Goal: Check status: Check status

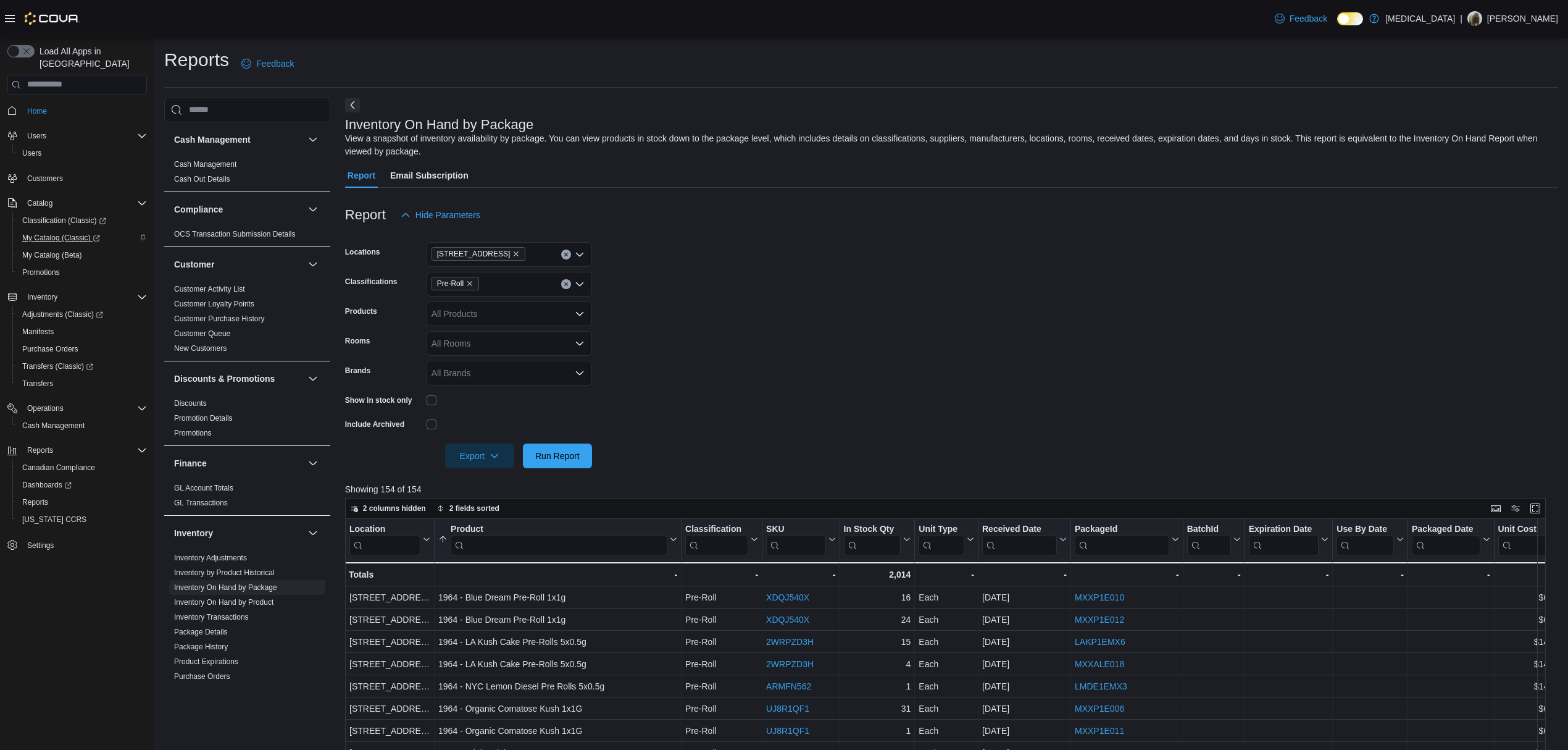
click at [70, 233] on span "My Catalog (Classic)" at bounding box center [60, 238] width 78 height 10
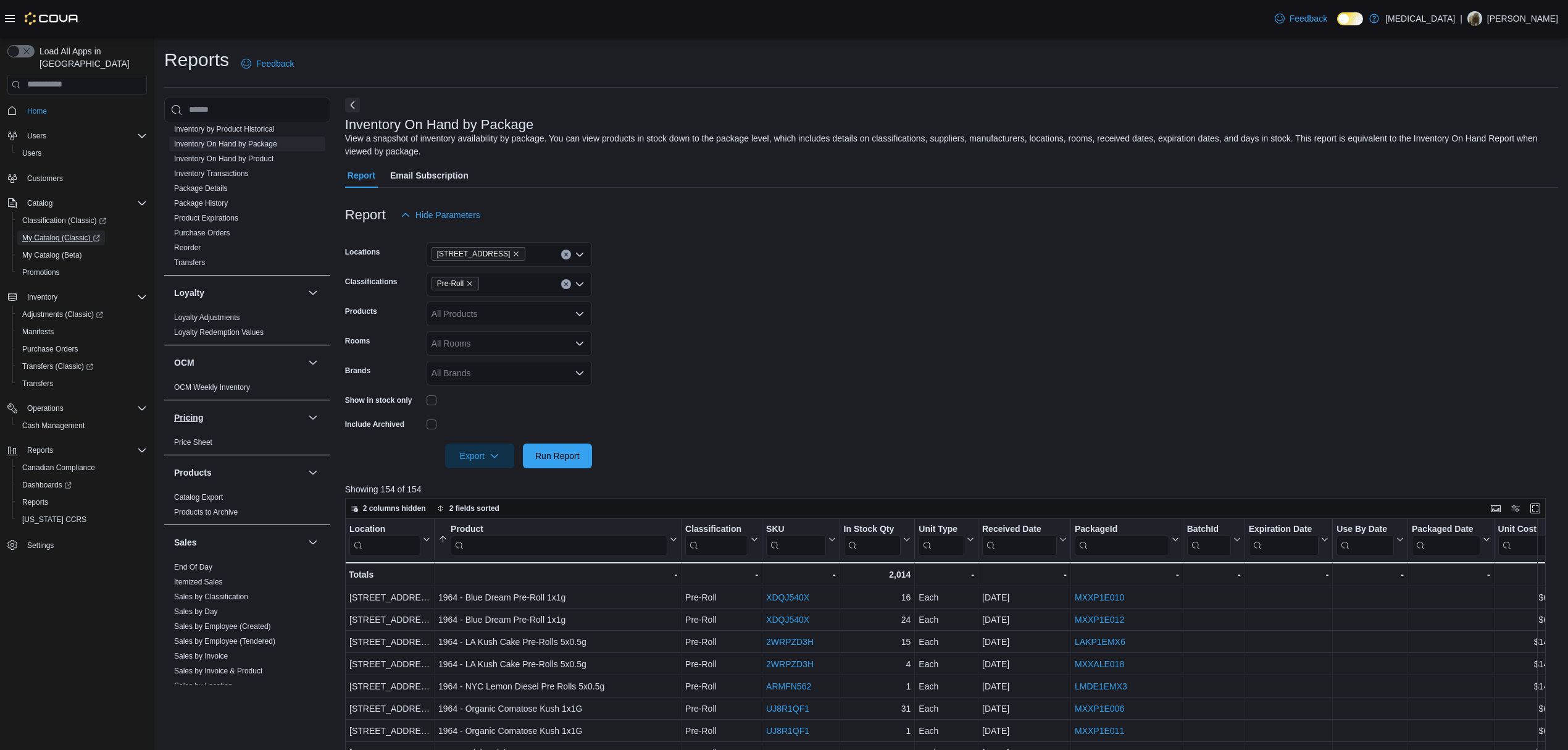
scroll to position [616, 0]
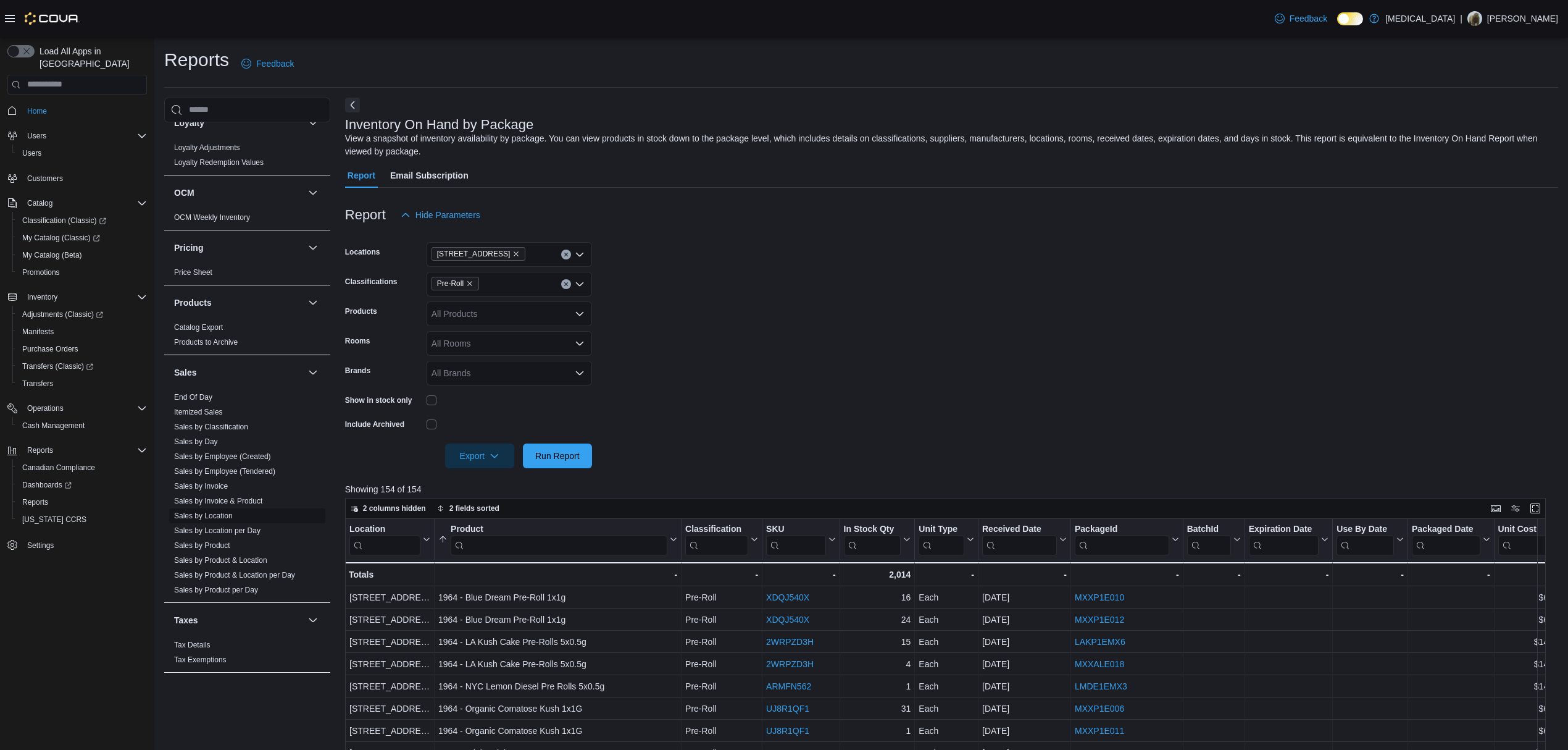
click at [213, 512] on link "Sales by Location" at bounding box center [203, 516] width 58 height 9
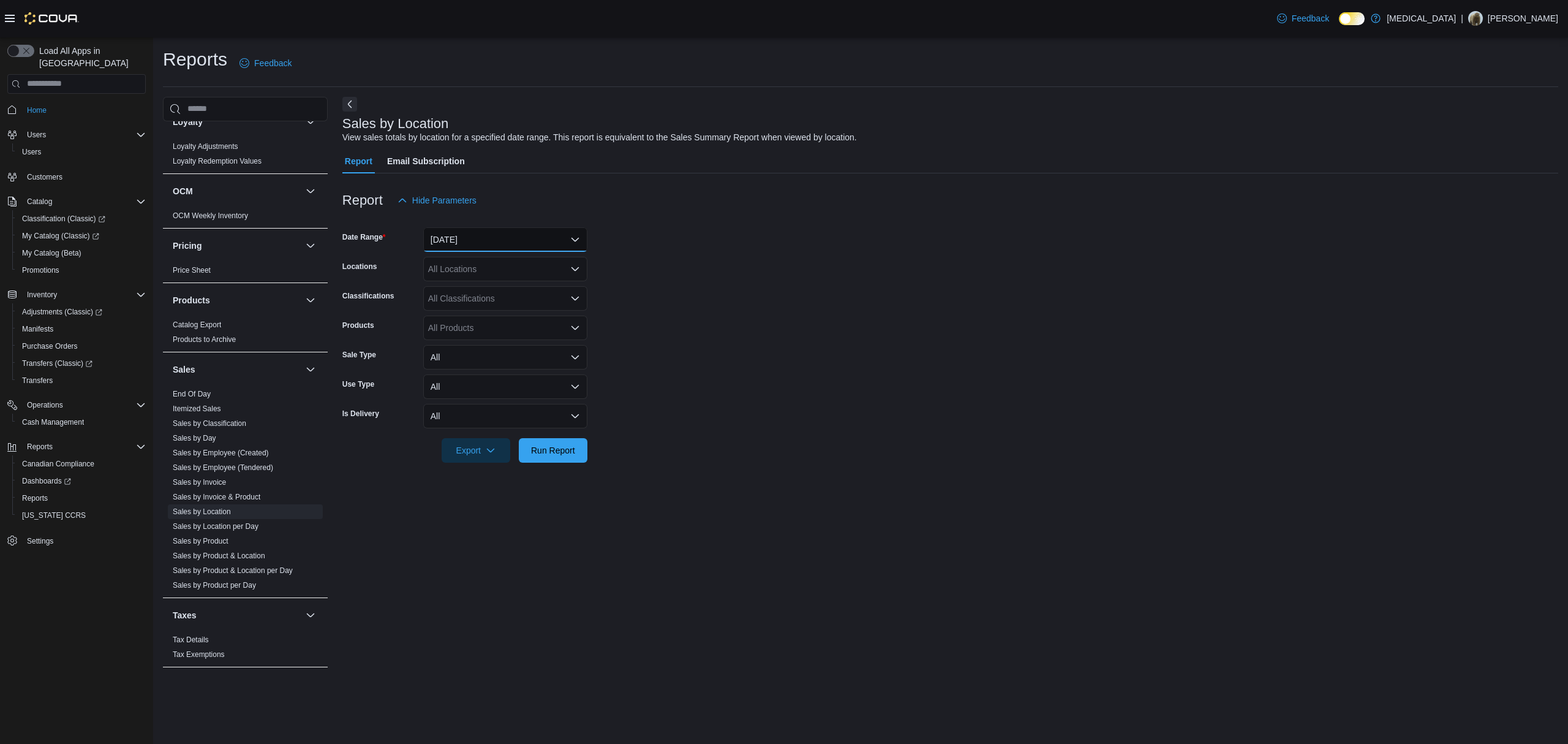
click at [462, 248] on button "[DATE]" at bounding box center [505, 239] width 164 height 25
click at [473, 280] on button "[DATE]" at bounding box center [505, 289] width 164 height 25
click at [848, 223] on div at bounding box center [950, 220] width 1216 height 15
click at [506, 261] on div "All Locations" at bounding box center [505, 269] width 164 height 25
drag, startPoint x: 682, startPoint y: 290, endPoint x: 584, endPoint y: 443, distance: 181.7
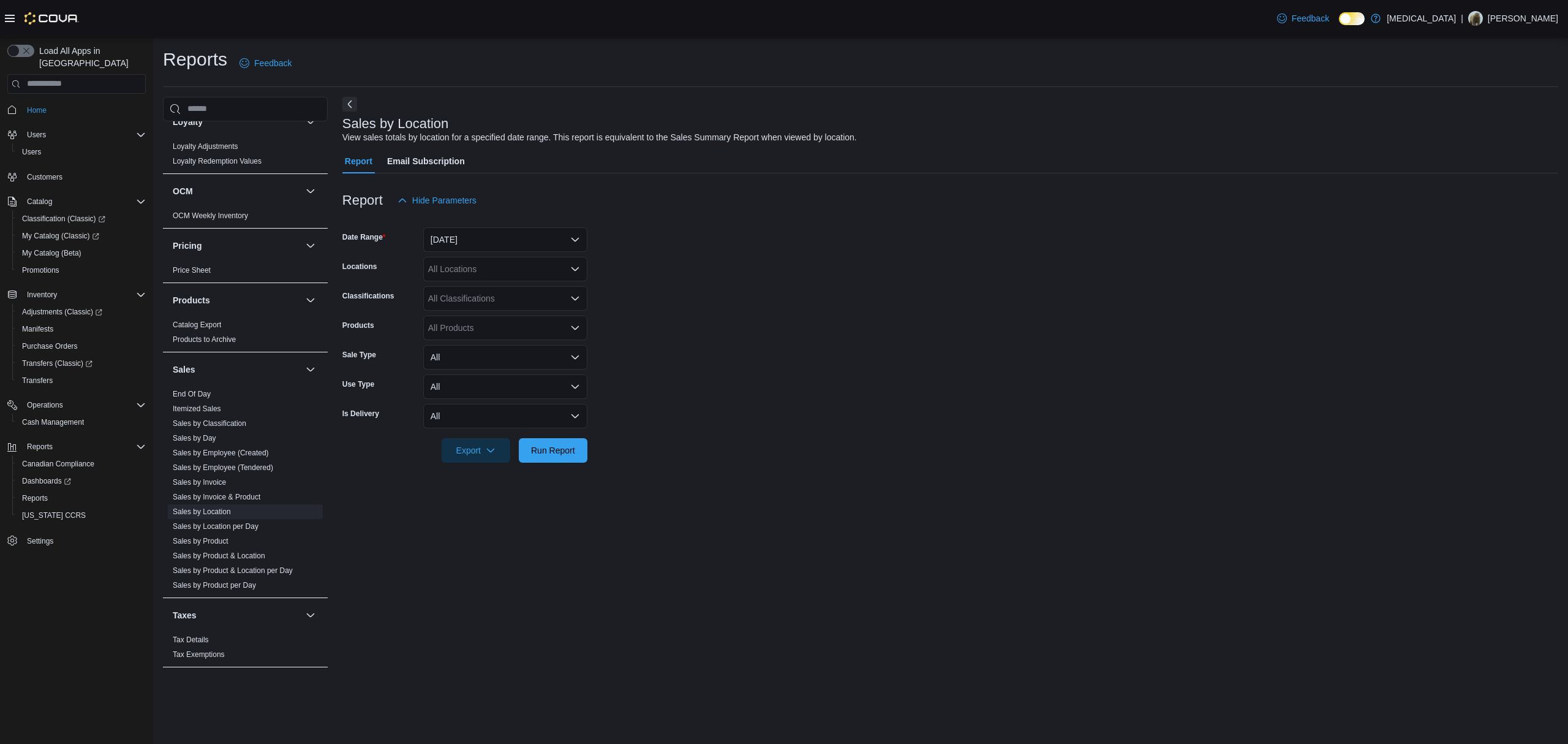
click at [682, 290] on form "Date Range [DATE] Locations All Locations Classifications All Classifications P…" at bounding box center [950, 337] width 1216 height 250
click at [576, 457] on span "Run Report" at bounding box center [553, 450] width 54 height 25
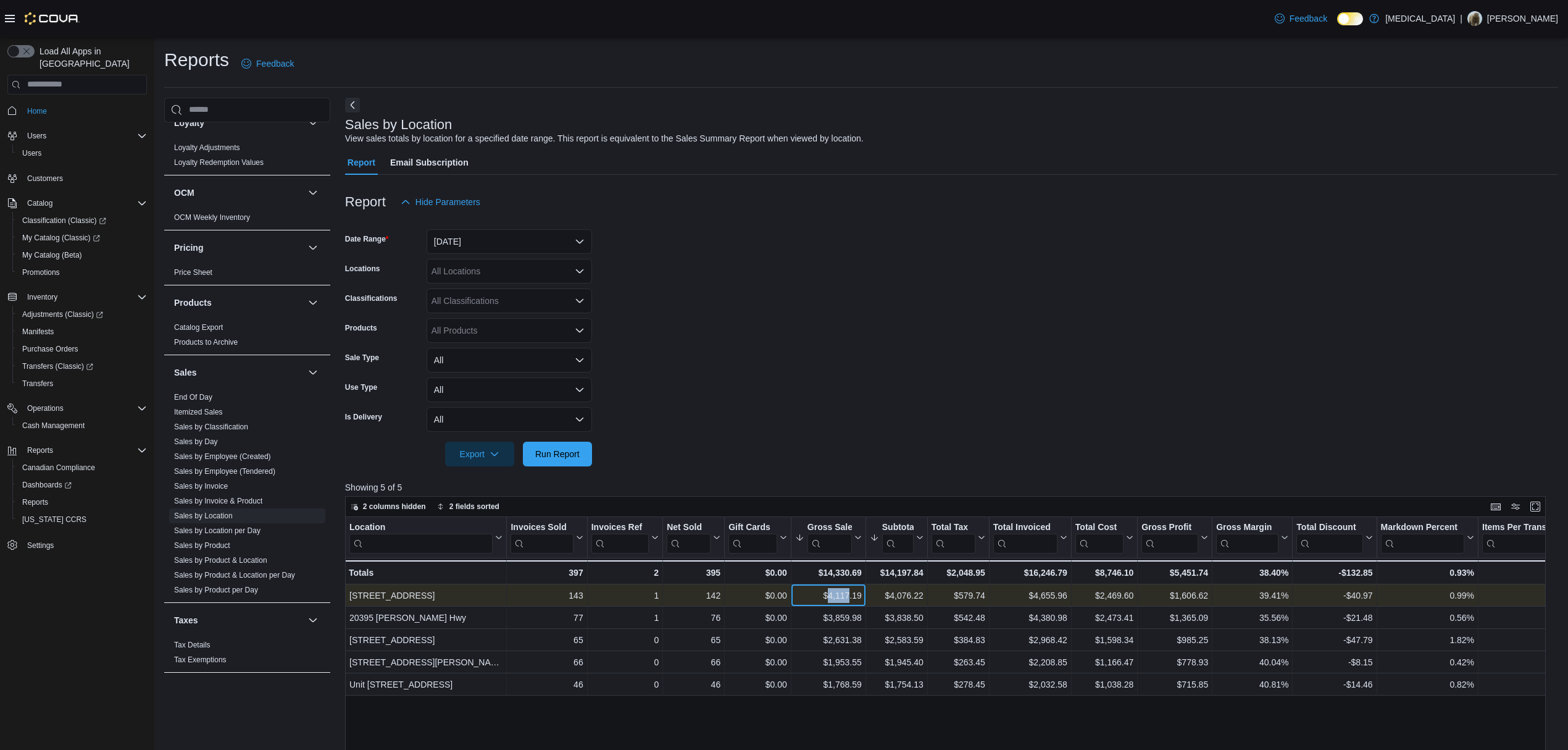
drag, startPoint x: 827, startPoint y: 594, endPoint x: 855, endPoint y: 591, distance: 28.2
click at [852, 596] on div "$4,117.19" at bounding box center [828, 595] width 67 height 15
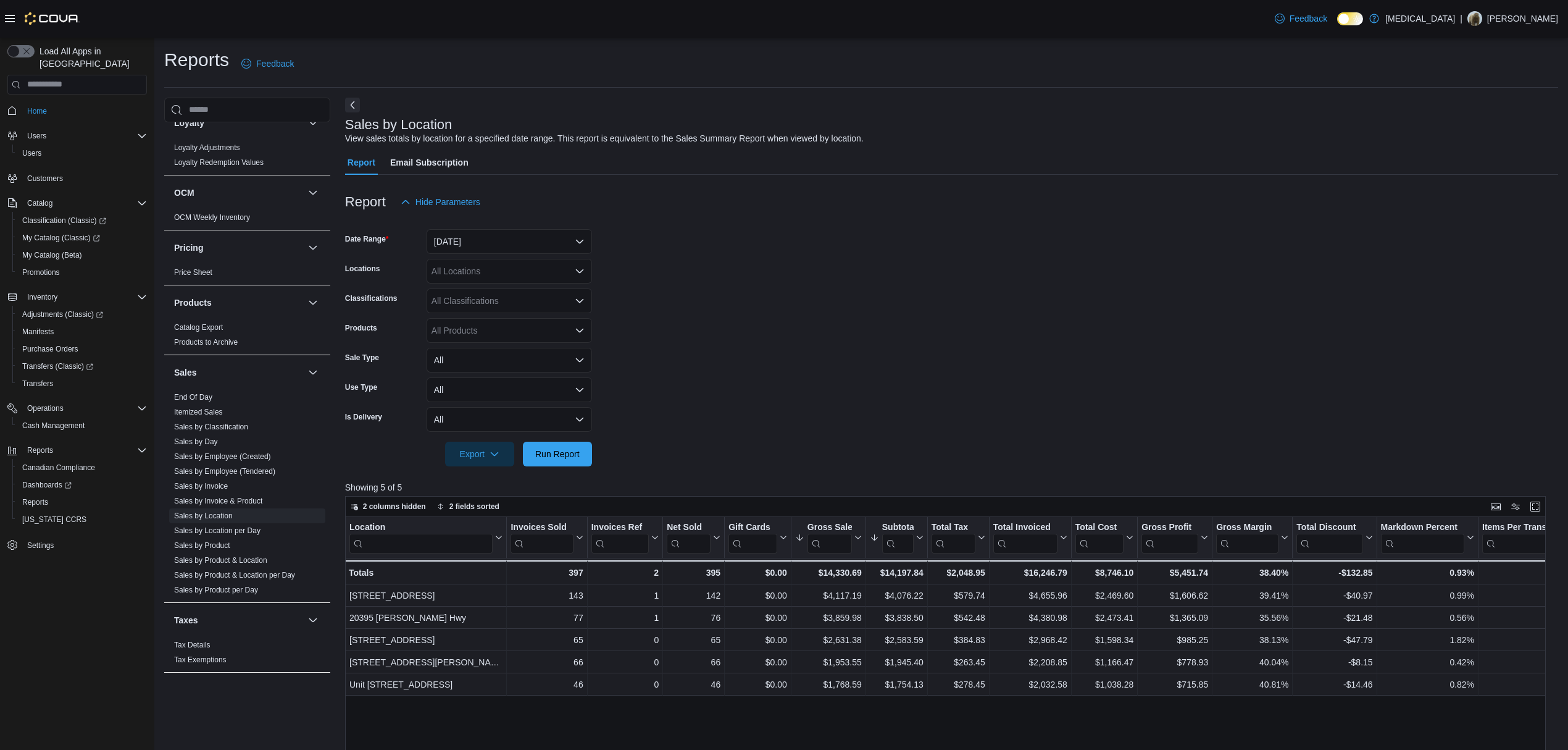
click at [845, 438] on div at bounding box center [951, 437] width 1213 height 10
click at [64, 233] on span "My Catalog (Classic)" at bounding box center [60, 238] width 78 height 10
